Goal: Task Accomplishment & Management: Use online tool/utility

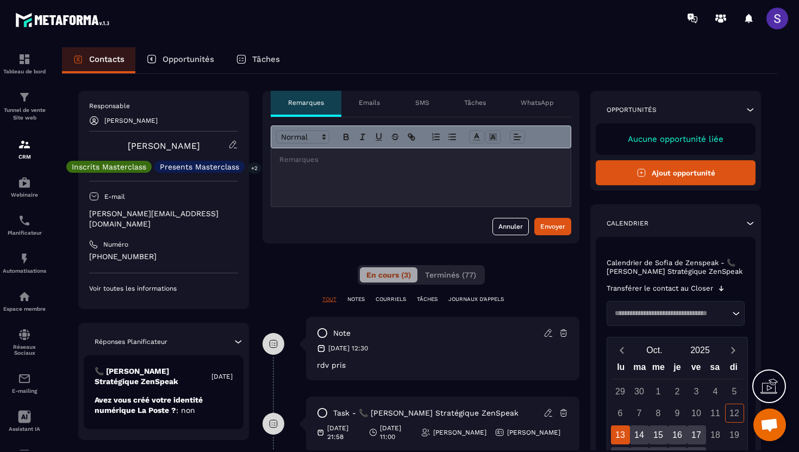
scroll to position [36, 0]
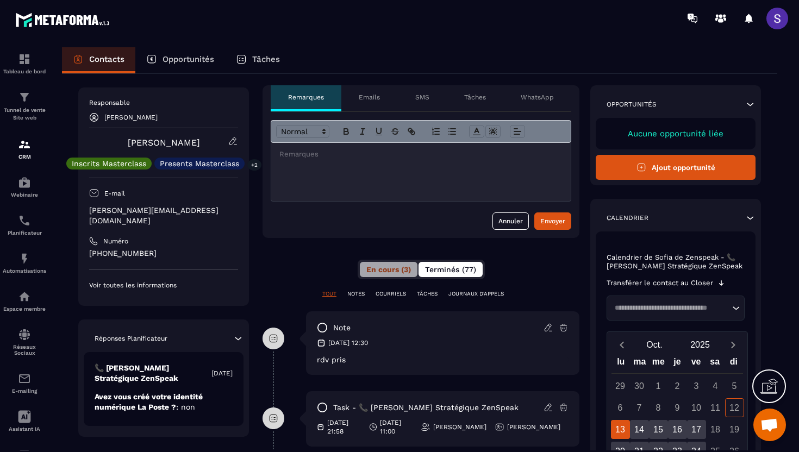
click at [442, 266] on span "Terminés (77)" at bounding box center [450, 269] width 51 height 9
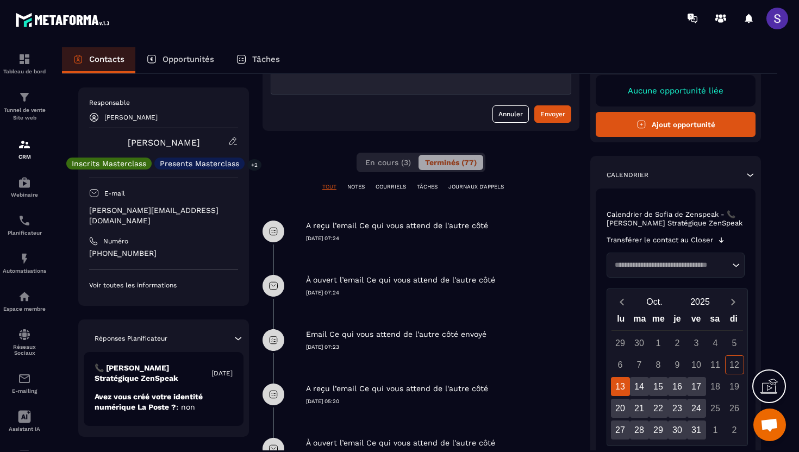
scroll to position [145, 0]
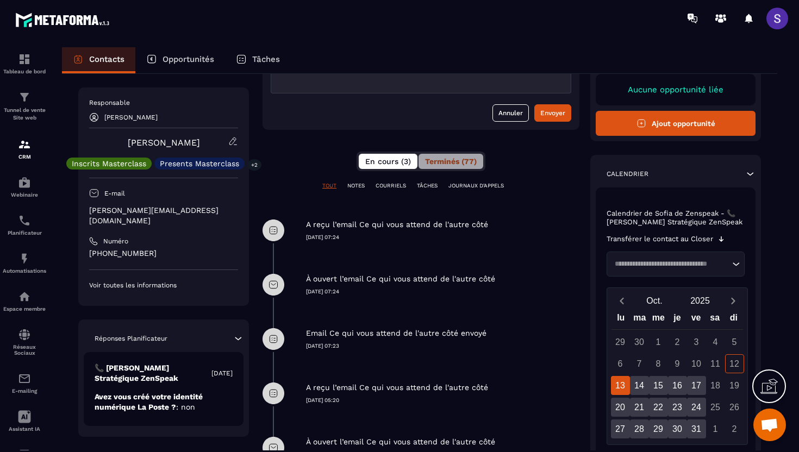
click at [377, 164] on span "En cours (3)" at bounding box center [388, 161] width 46 height 9
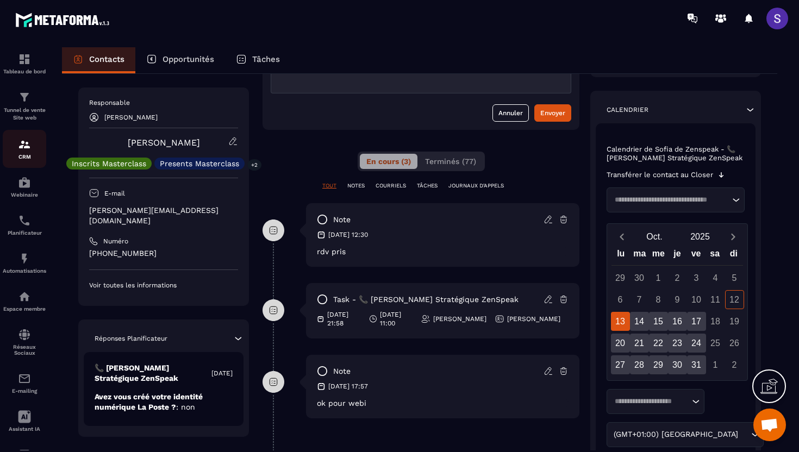
click at [35, 148] on div "CRM" at bounding box center [24, 149] width 43 height 22
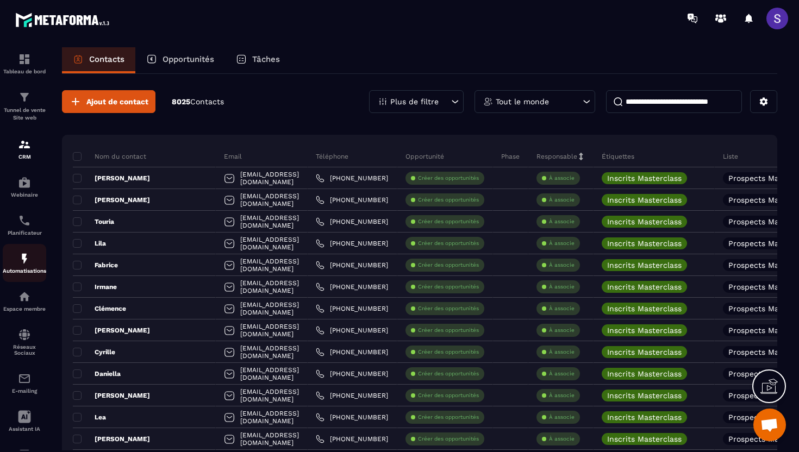
click at [26, 265] on img at bounding box center [24, 258] width 13 height 13
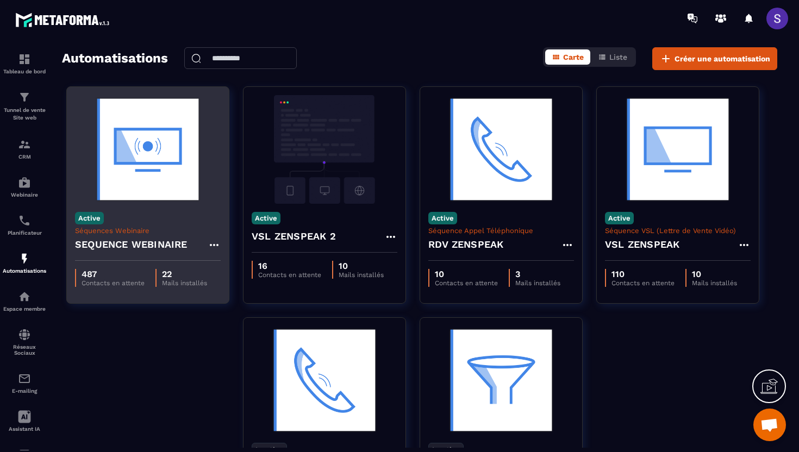
click at [158, 185] on img at bounding box center [148, 149] width 146 height 109
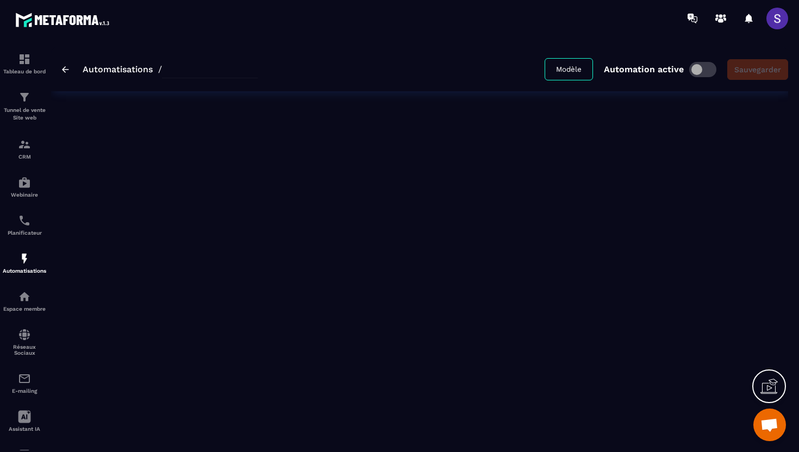
type input "**********"
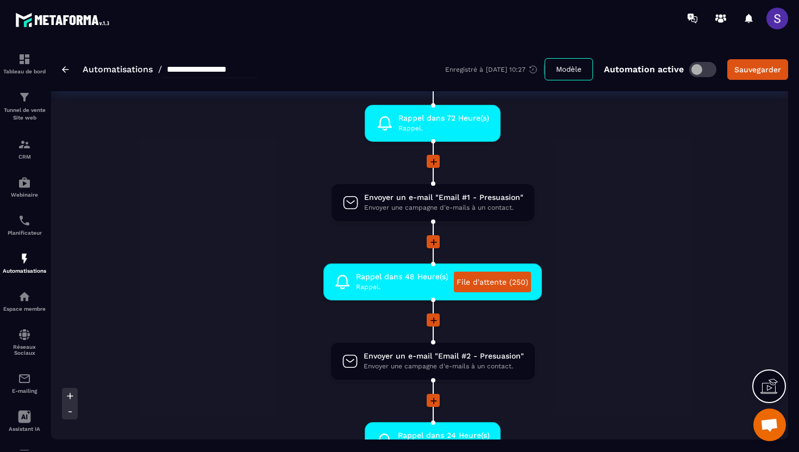
scroll to position [0, 1]
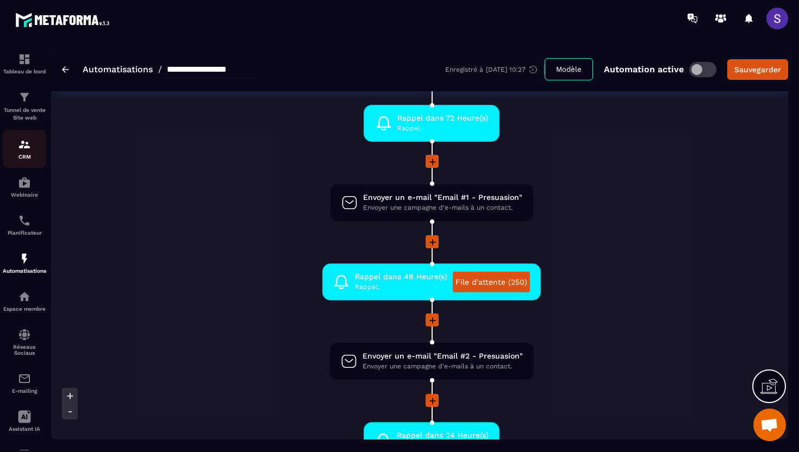
click at [28, 154] on p "CRM" at bounding box center [24, 157] width 43 height 6
